Goal: Navigation & Orientation: Understand site structure

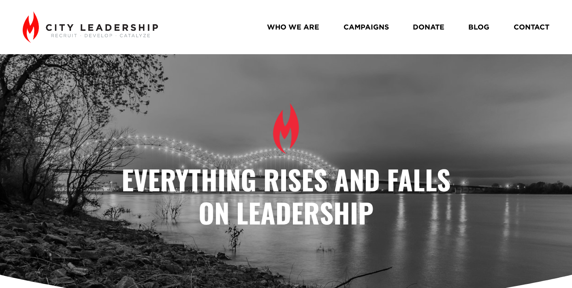
click at [279, 28] on link "WHO WE ARE" at bounding box center [293, 27] width 52 height 14
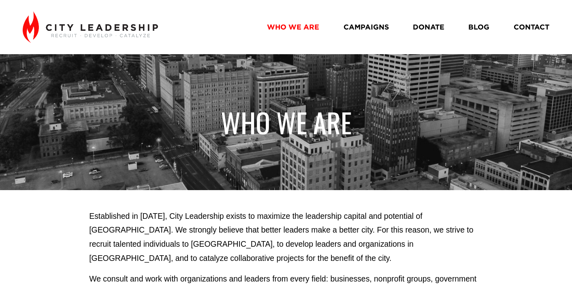
click at [365, 27] on link "CAMPAIGNS" at bounding box center [365, 27] width 45 height 14
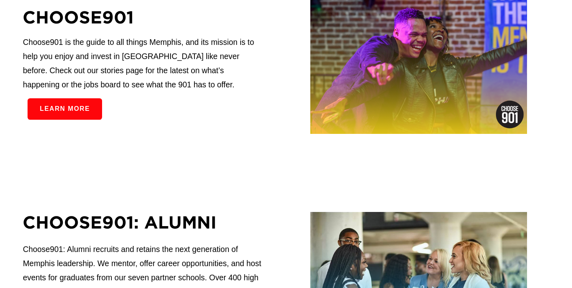
scroll to position [183, 0]
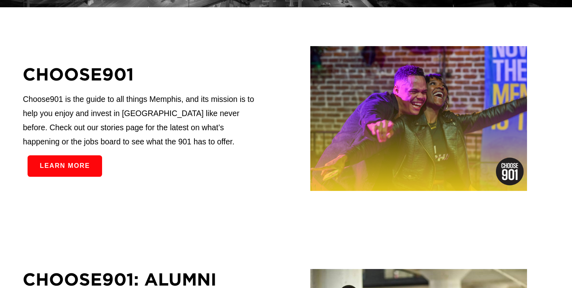
click at [83, 169] on link "Learn more" at bounding box center [65, 166] width 75 height 21
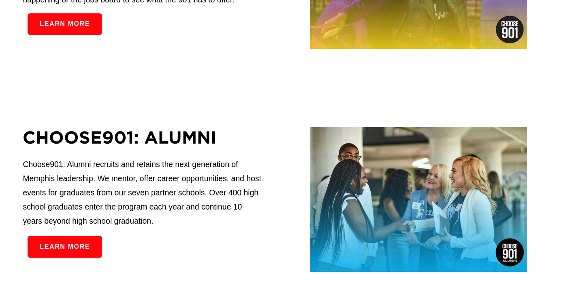
scroll to position [390, 0]
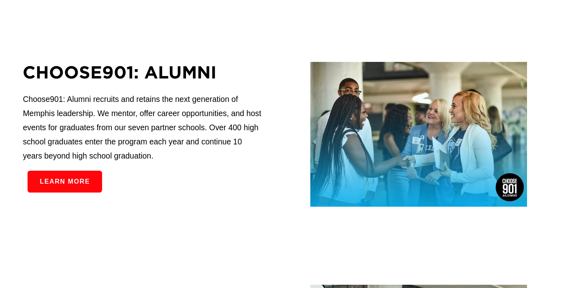
click at [83, 186] on link "Learn more" at bounding box center [65, 181] width 75 height 21
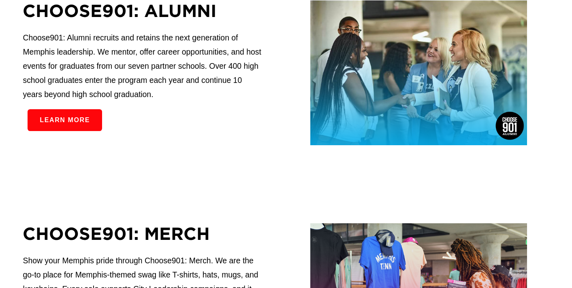
scroll to position [448, 0]
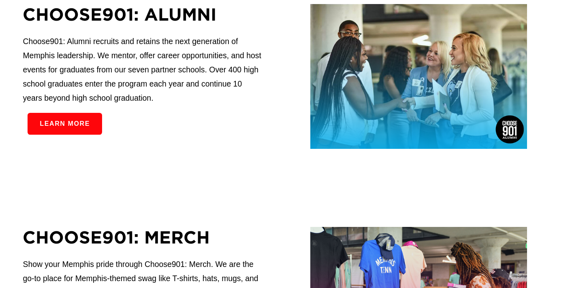
click at [92, 126] on link "Learn more" at bounding box center [65, 123] width 75 height 21
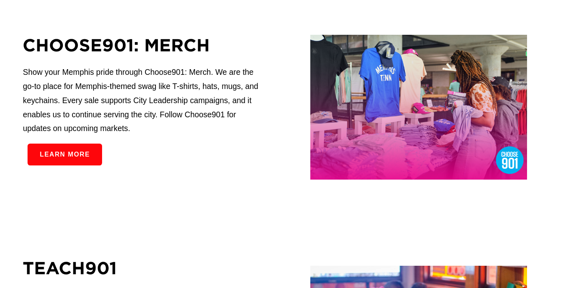
scroll to position [642, 0]
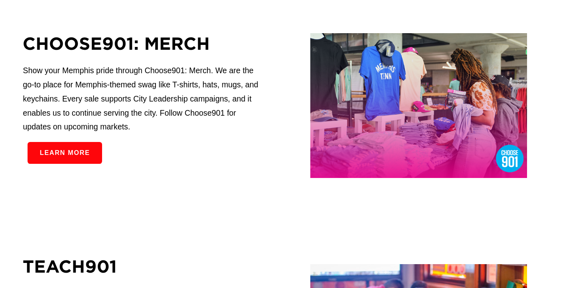
click at [85, 154] on link "Learn more" at bounding box center [65, 152] width 75 height 21
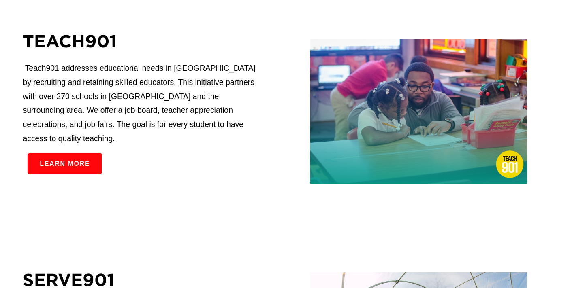
scroll to position [868, 0]
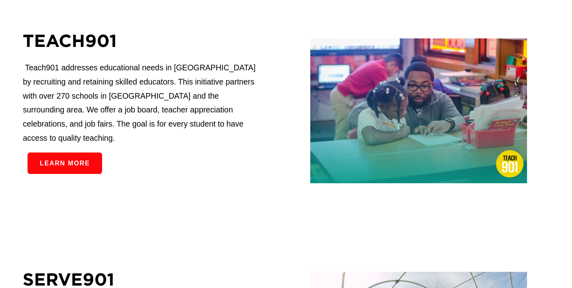
click at [90, 162] on link "Learn more" at bounding box center [65, 163] width 75 height 21
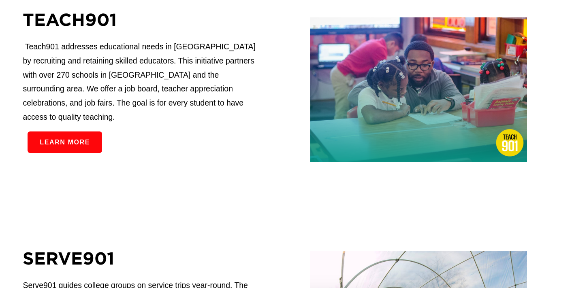
scroll to position [1005, 0]
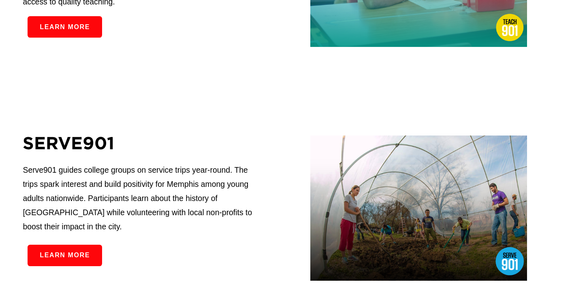
click at [62, 256] on link "Learn more" at bounding box center [65, 255] width 75 height 21
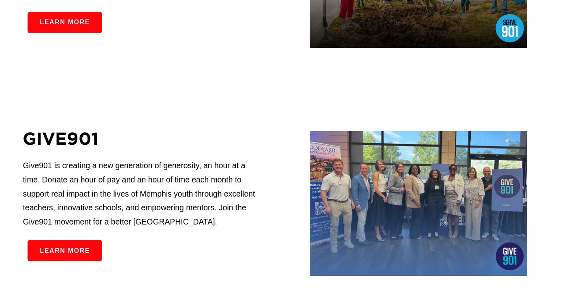
scroll to position [1328, 0]
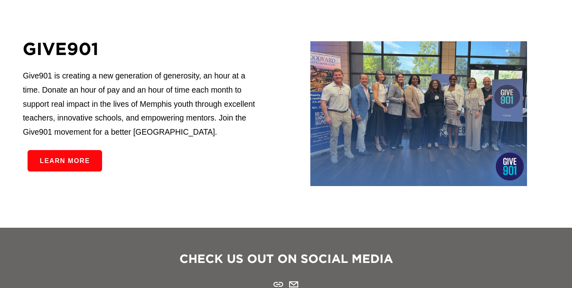
click at [86, 168] on link "Learn more" at bounding box center [65, 160] width 75 height 21
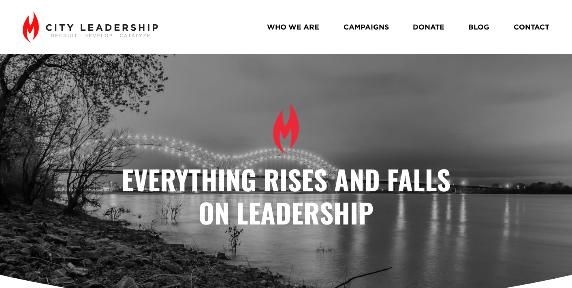
click at [303, 26] on link "WHO WE ARE" at bounding box center [293, 27] width 52 height 14
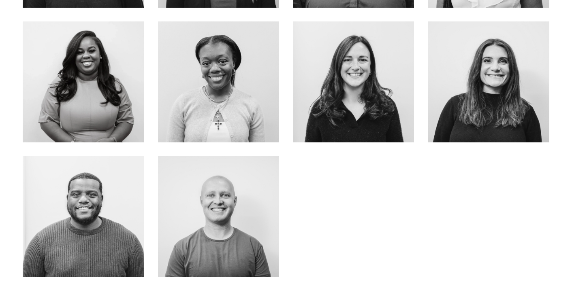
scroll to position [764, 0]
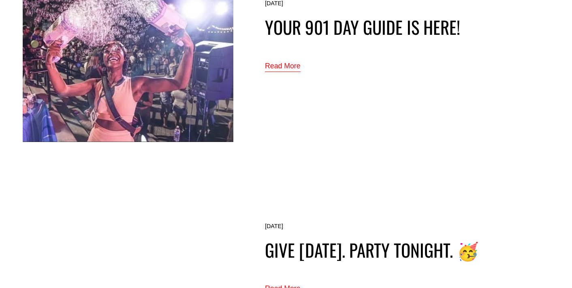
scroll to position [149, 0]
